Goal: Obtain resource: Download file/media

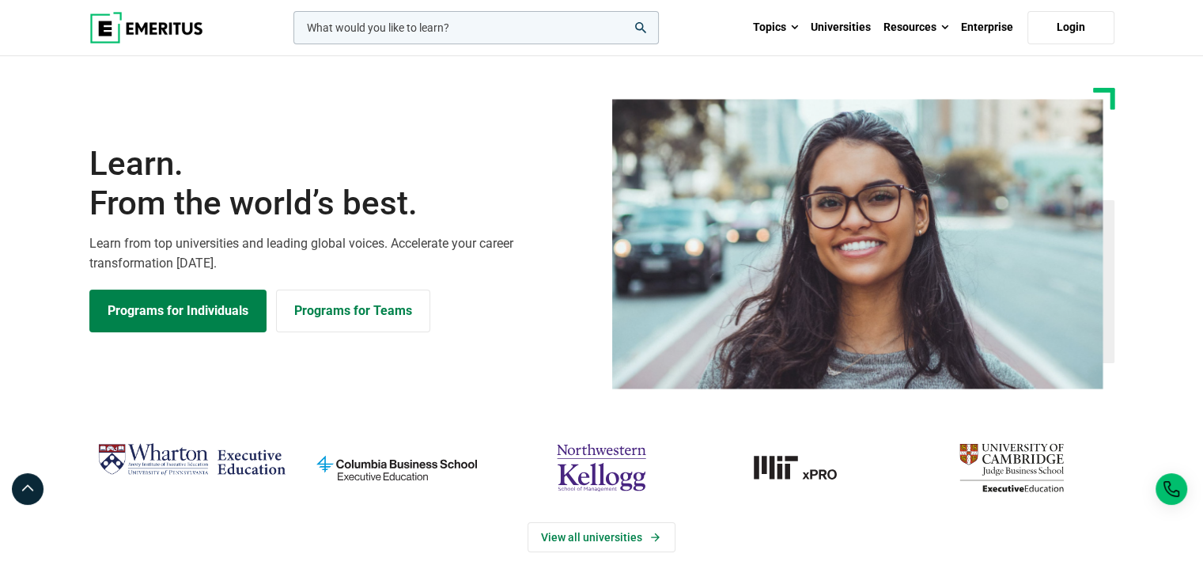
click at [640, 28] on icon "search" at bounding box center [640, 27] width 11 height 11
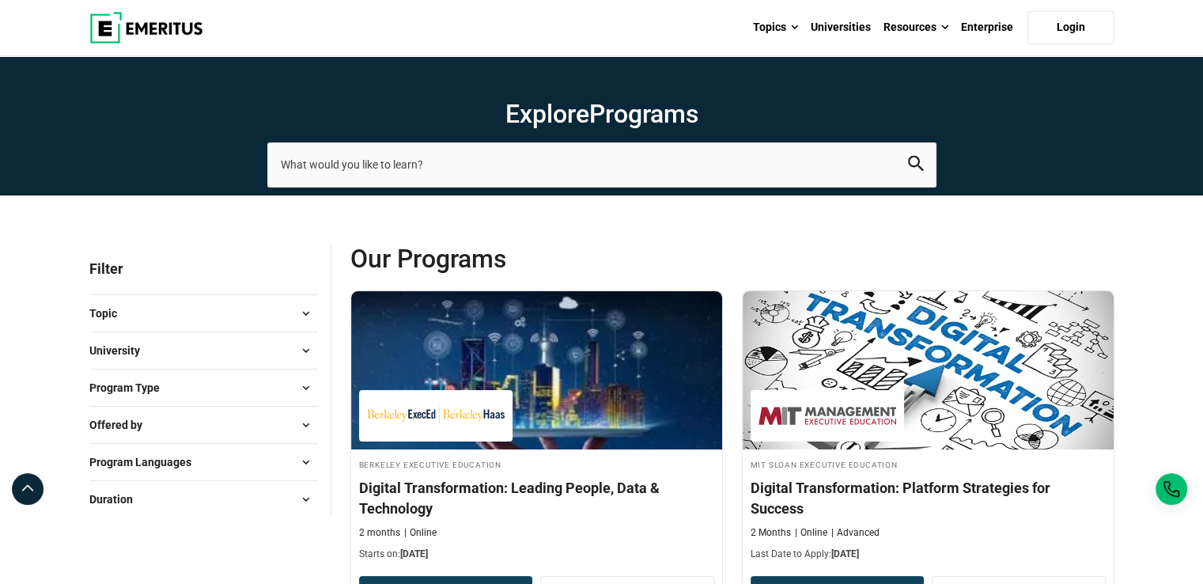
click at [205, 379] on button "Program Type" at bounding box center [203, 388] width 229 height 24
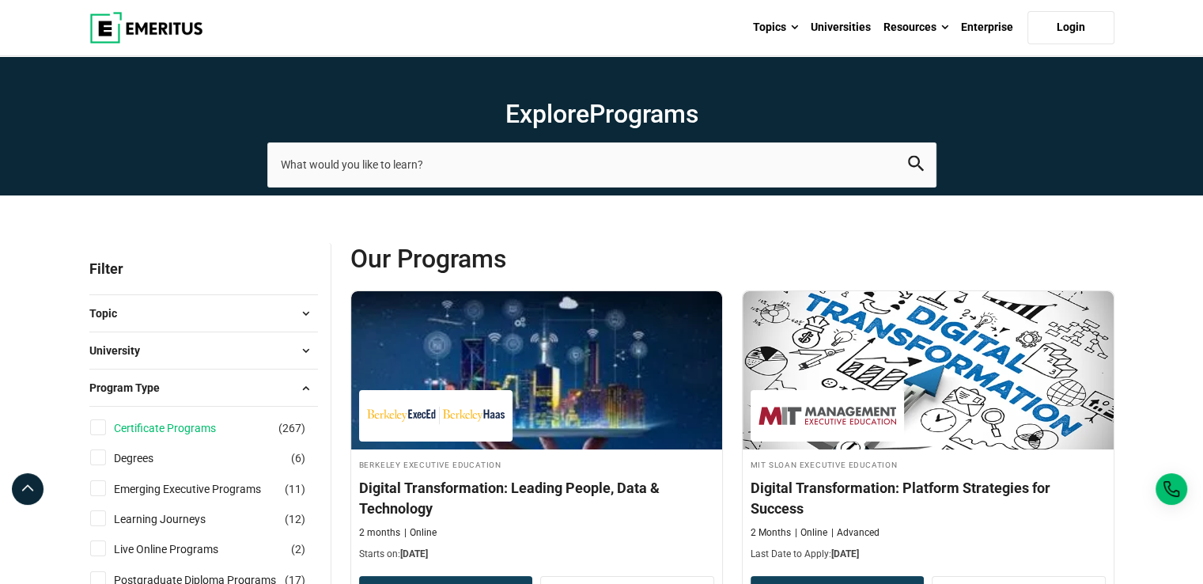
click at [180, 422] on link "Certificate Programs" at bounding box center [181, 427] width 134 height 17
checkbox input "true"
click at [218, 349] on button "University" at bounding box center [203, 350] width 229 height 24
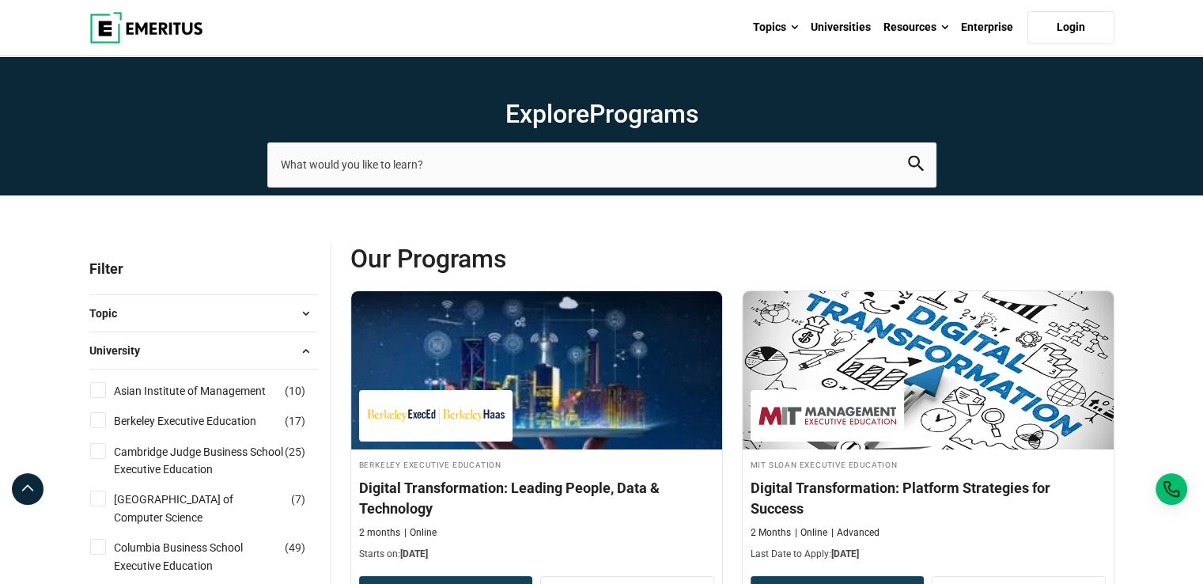
scroll to position [269, 0]
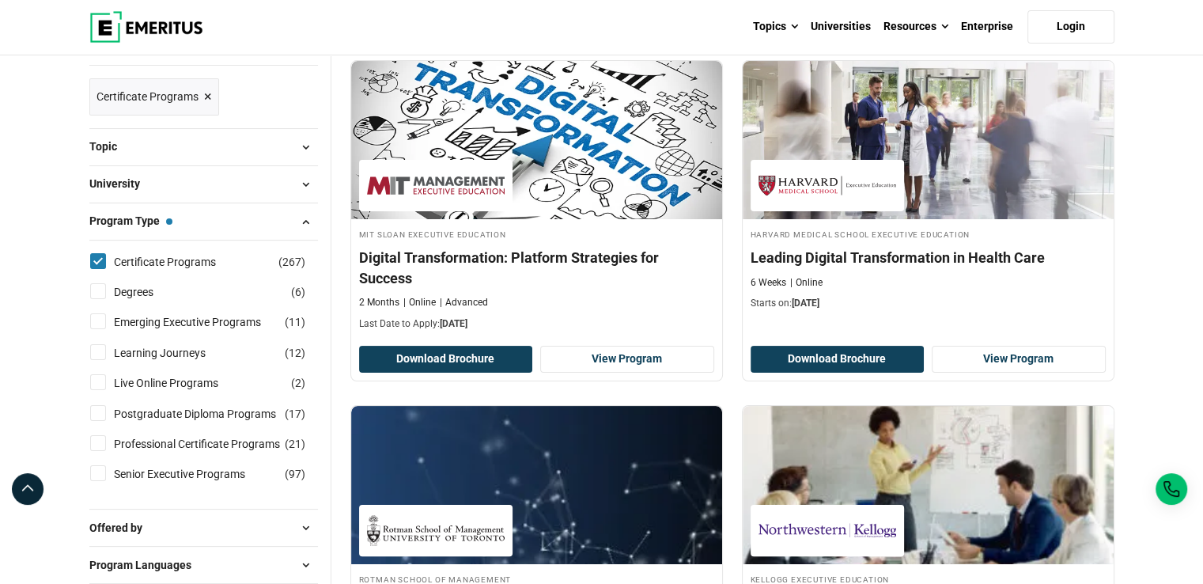
scroll to position [231, 0]
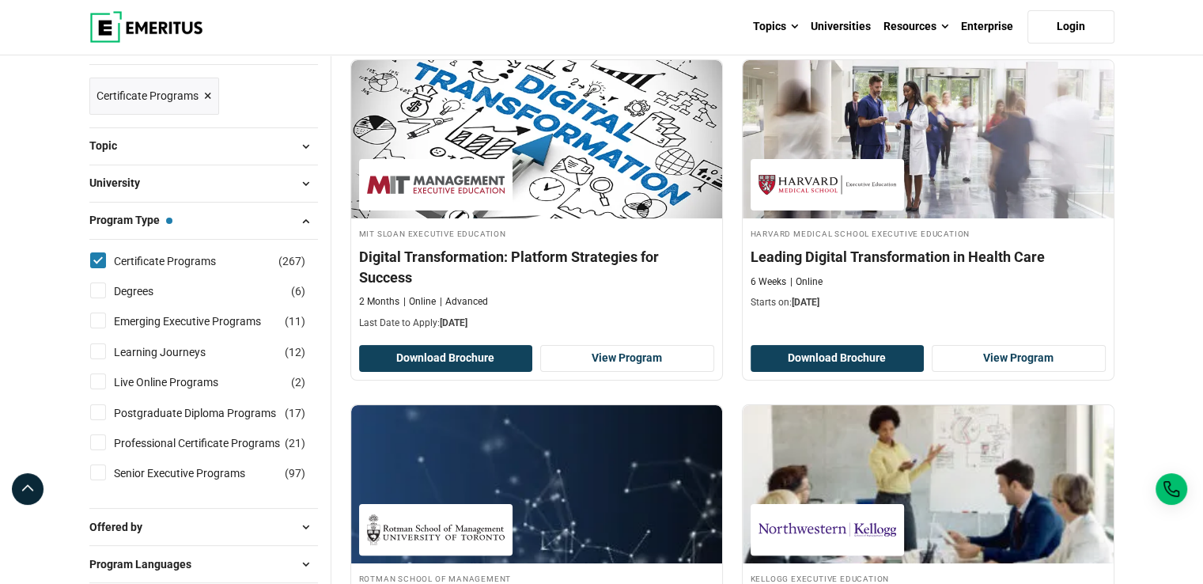
click at [171, 206] on div "Program Type — Certificate Programs Certificate Programs ( 267 ) Degrees ( 6 ) …" at bounding box center [203, 355] width 229 height 306
click at [176, 183] on button "University" at bounding box center [203, 184] width 229 height 24
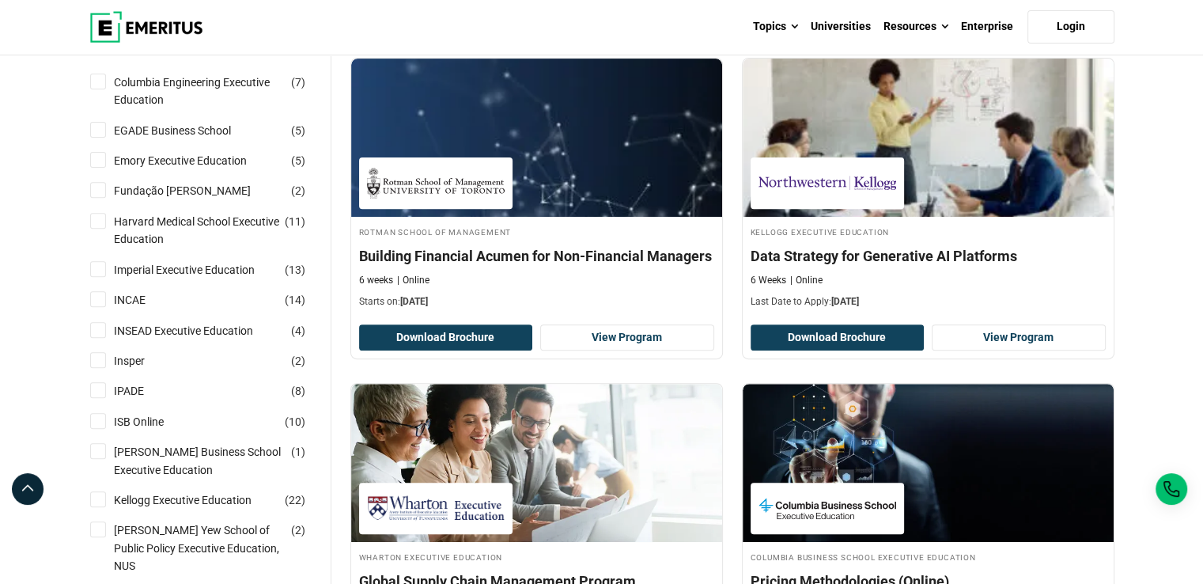
scroll to position [576, 0]
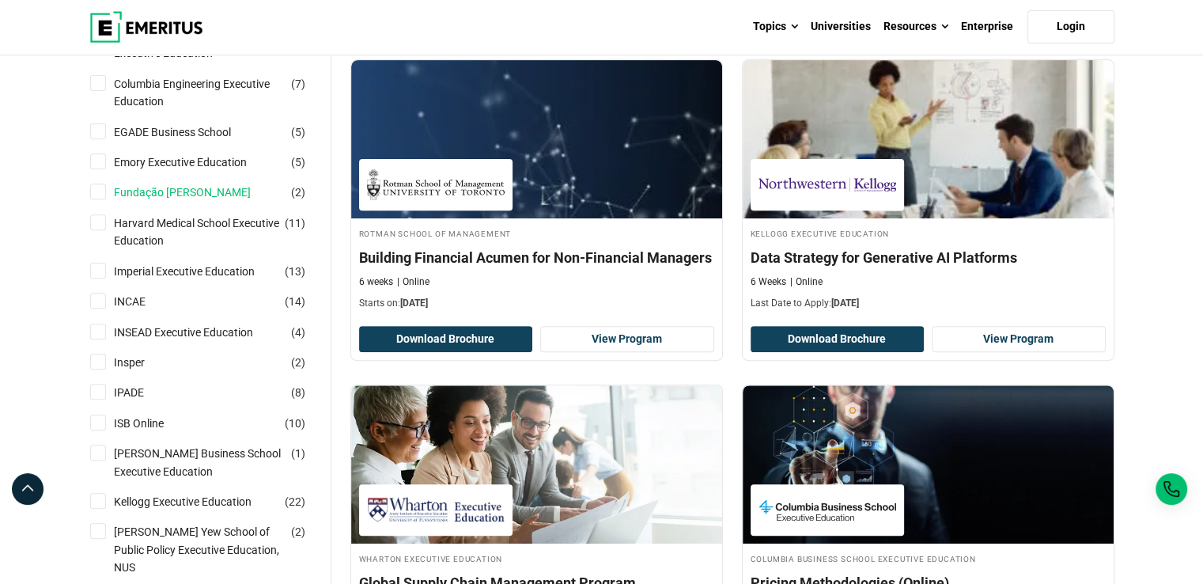
click at [180, 183] on link "Fundação [PERSON_NAME]" at bounding box center [198, 191] width 168 height 17
checkbox input "true"
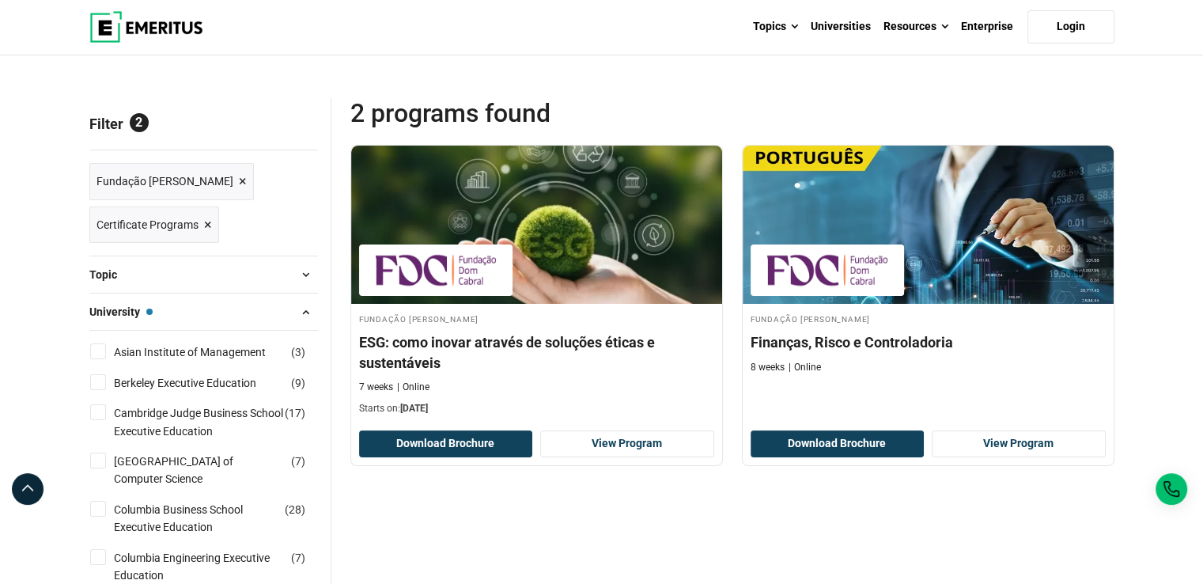
scroll to position [145, 0]
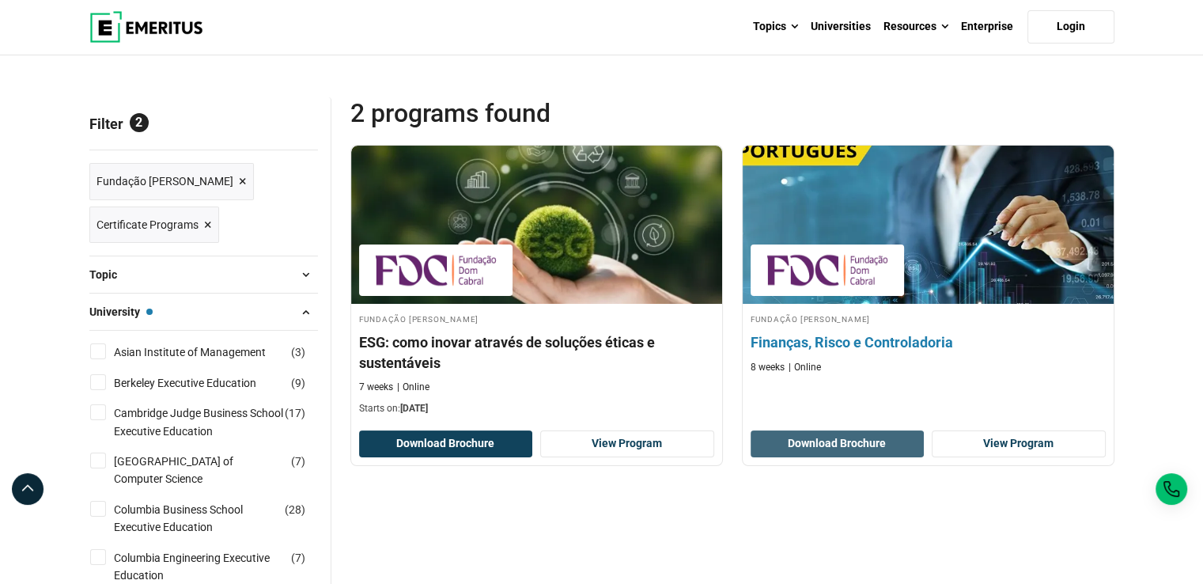
click at [887, 436] on button "Download Brochure" at bounding box center [837, 443] width 174 height 27
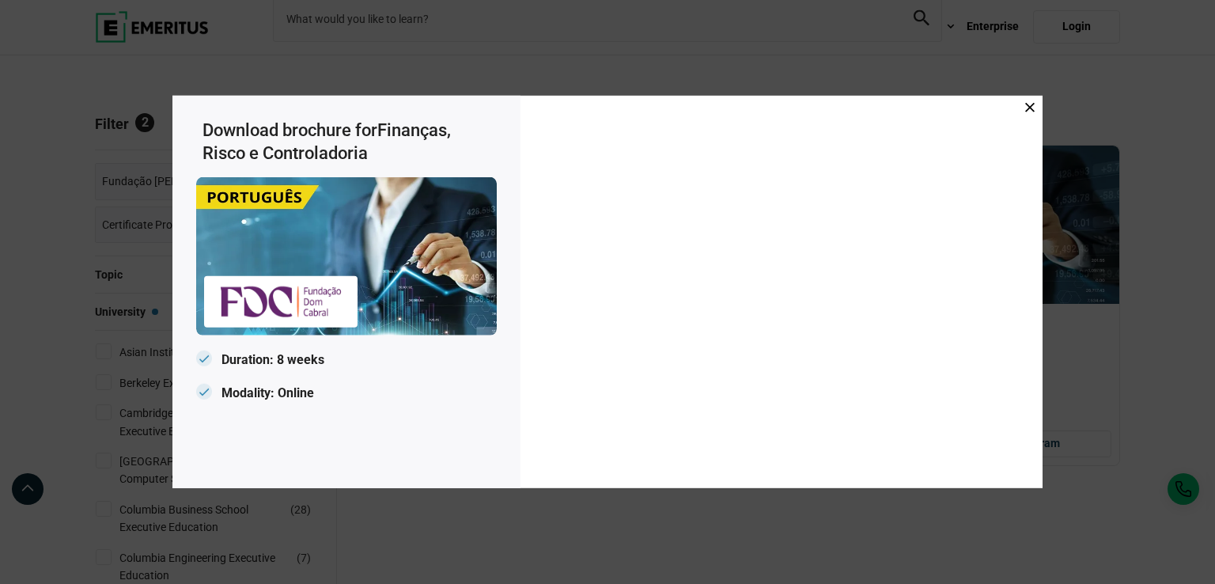
click at [1029, 104] on icon at bounding box center [1029, 107] width 9 height 9
